Goal: Information Seeking & Learning: Learn about a topic

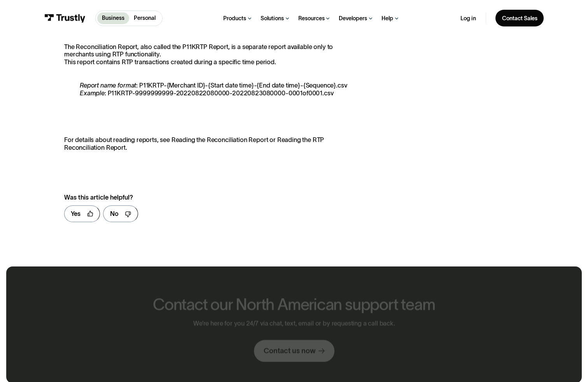
scroll to position [622, 0]
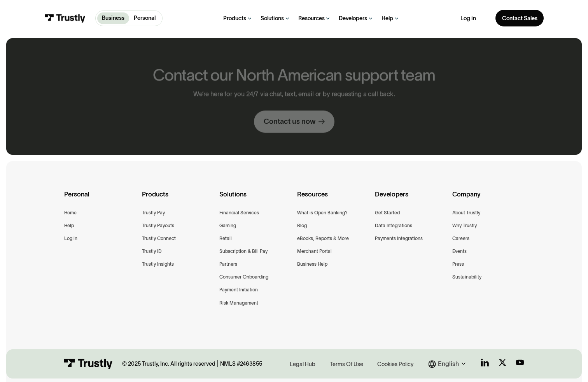
scroll to position [393, 0]
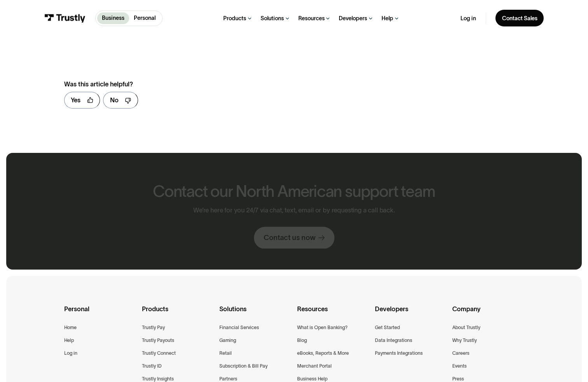
scroll to position [508, 0]
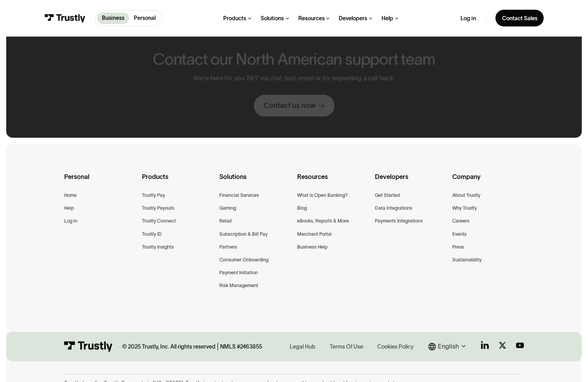
scroll to position [376, 0]
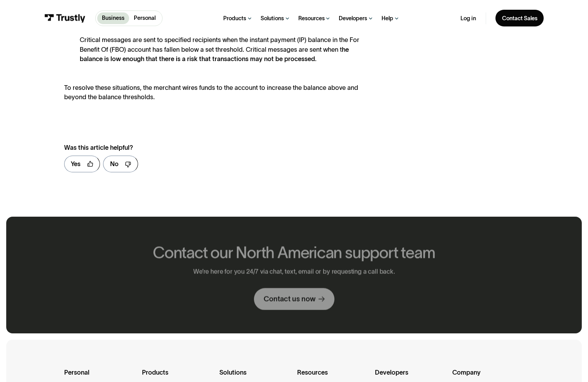
scroll to position [572, 0]
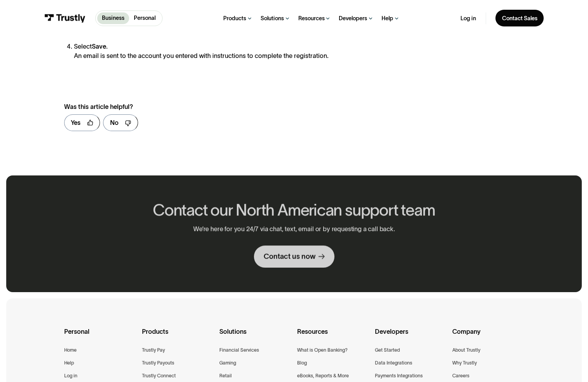
scroll to position [531, 0]
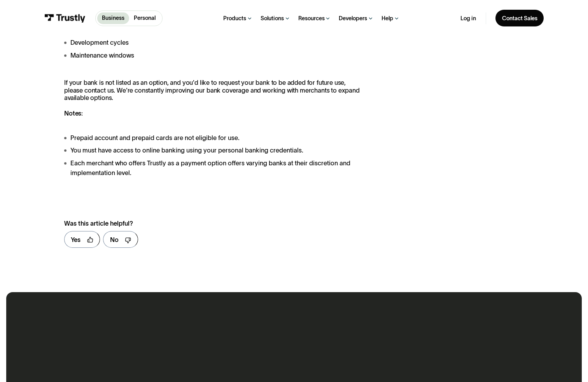
scroll to position [976, 0]
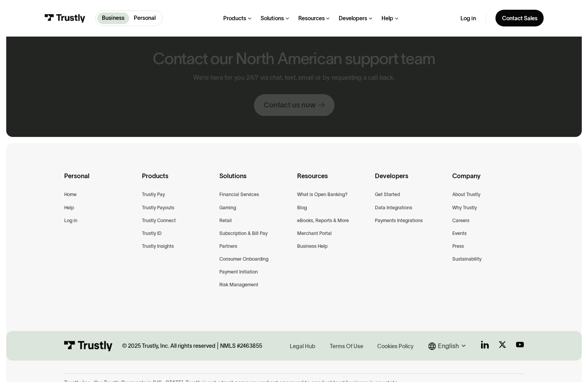
scroll to position [376, 0]
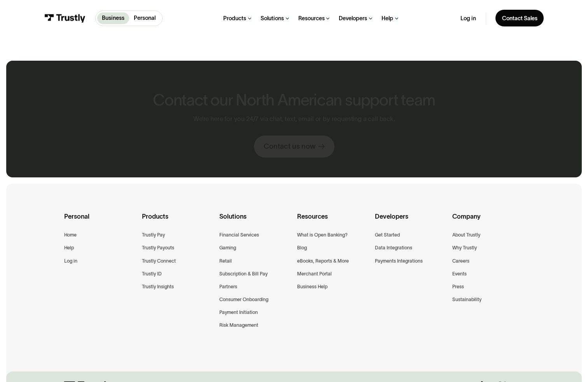
scroll to position [416, 0]
